Goal: Check status: Check status

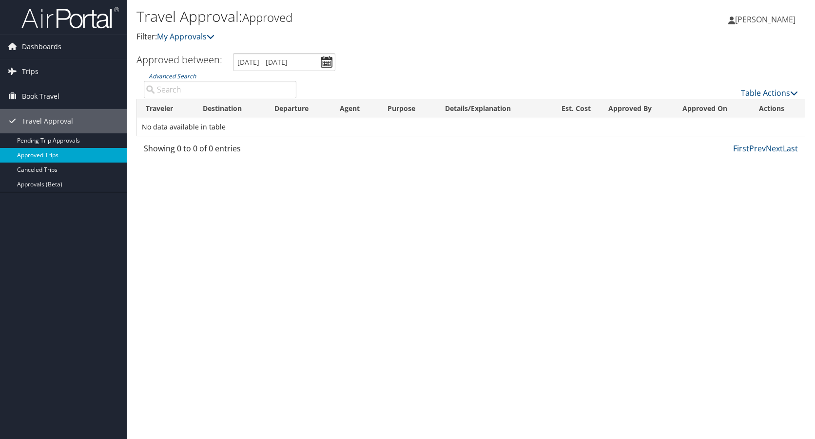
click at [49, 152] on link "Approved Trips" at bounding box center [63, 155] width 127 height 15
click at [34, 72] on span "Trips" at bounding box center [30, 71] width 17 height 24
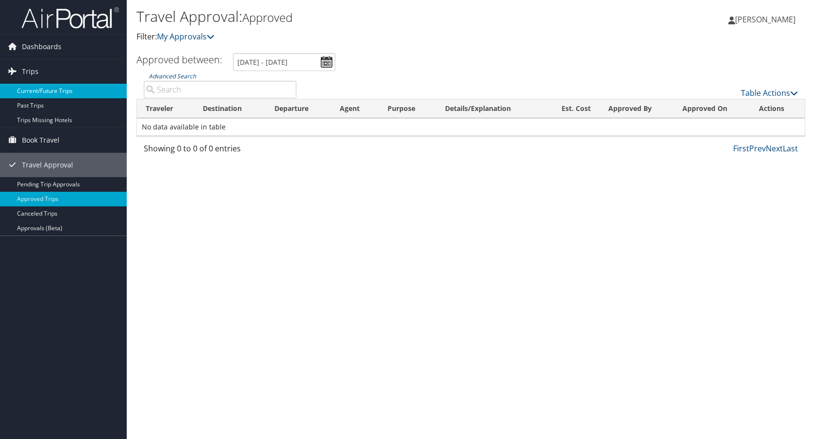
click at [72, 90] on link "Current/Future Trips" at bounding box center [63, 91] width 127 height 15
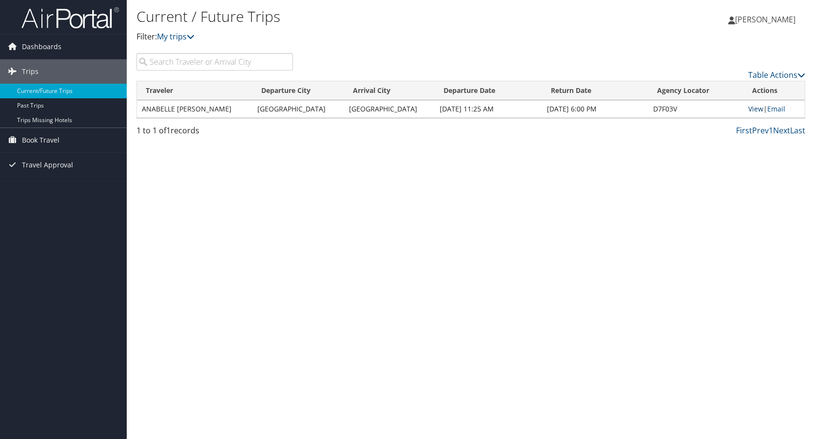
click at [749, 112] on link "View" at bounding box center [755, 108] width 15 height 9
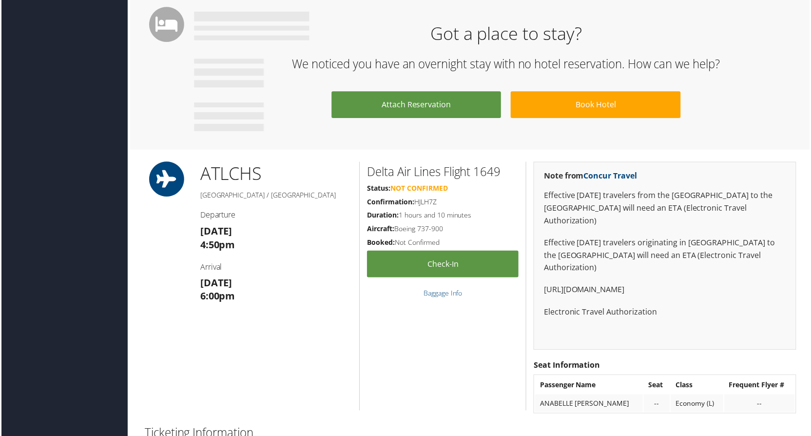
scroll to position [585, 0]
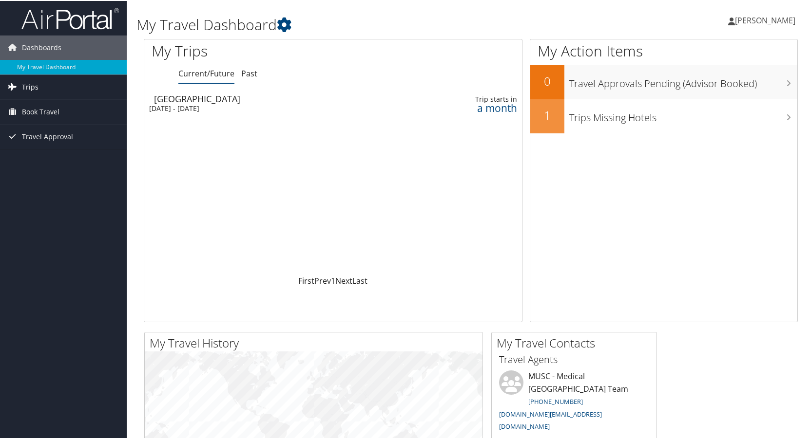
click at [38, 82] on link "Trips" at bounding box center [63, 86] width 127 height 24
drag, startPoint x: 55, startPoint y: 109, endPoint x: 126, endPoint y: 148, distance: 81.1
click at [56, 108] on link "Current/Future Trips" at bounding box center [63, 105] width 127 height 15
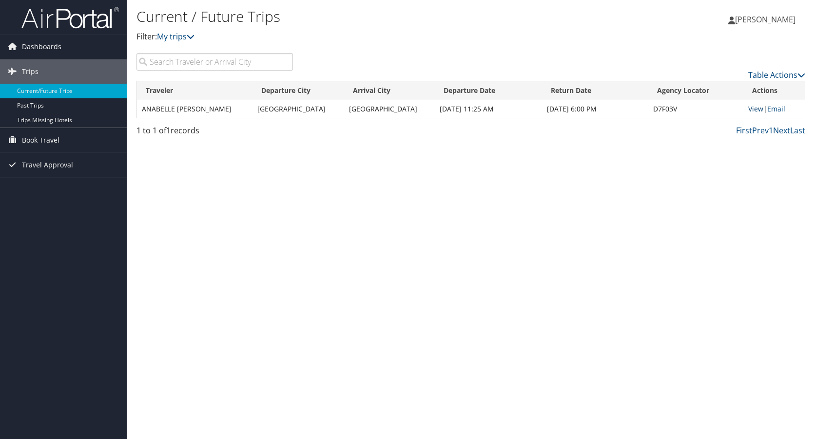
click at [758, 111] on link "View" at bounding box center [755, 108] width 15 height 9
